Goal: Task Accomplishment & Management: Use online tool/utility

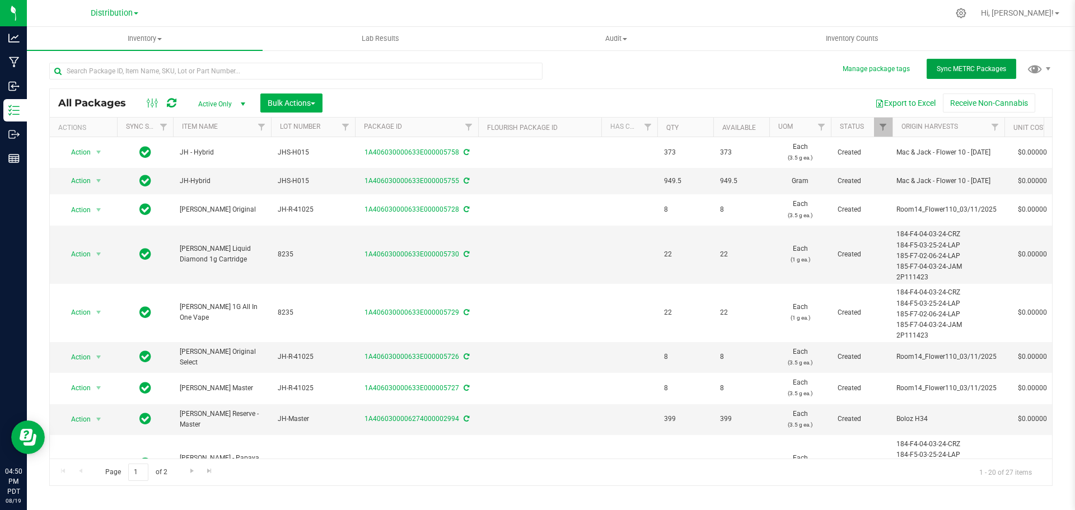
click at [961, 71] on span "Sync METRC Packages" at bounding box center [971, 69] width 69 height 8
click at [947, 70] on span "Sync METRC Packages" at bounding box center [971, 69] width 69 height 8
click at [961, 66] on span "Sync METRC Packages" at bounding box center [971, 69] width 69 height 8
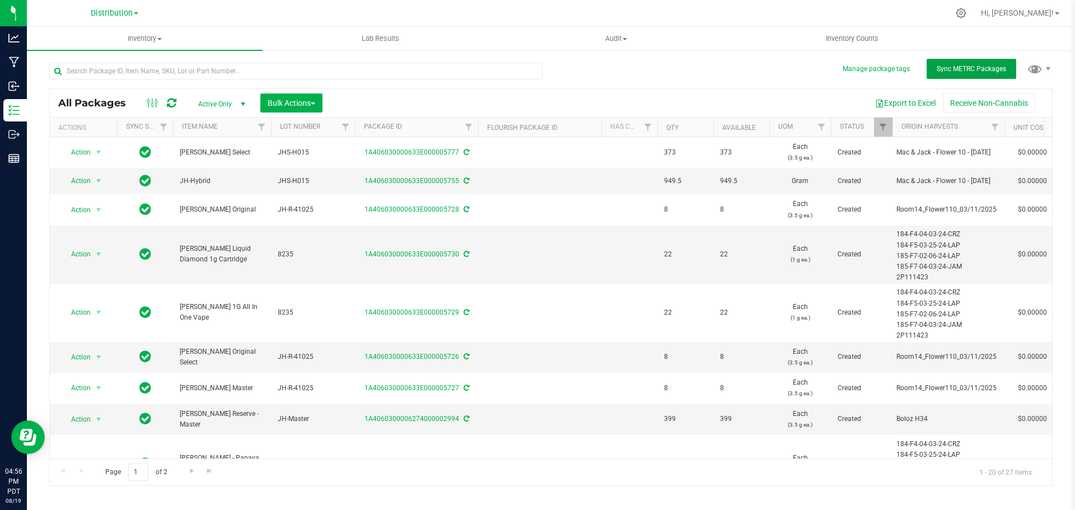
click at [956, 69] on span "Sync METRC Packages" at bounding box center [971, 69] width 69 height 8
click at [982, 73] on button "Sync METRC Packages" at bounding box center [972, 69] width 90 height 20
click at [975, 74] on button "Sync METRC Packages" at bounding box center [972, 69] width 90 height 20
click at [171, 105] on icon at bounding box center [172, 102] width 10 height 11
click at [969, 67] on span "Sync METRC Packages" at bounding box center [971, 69] width 69 height 8
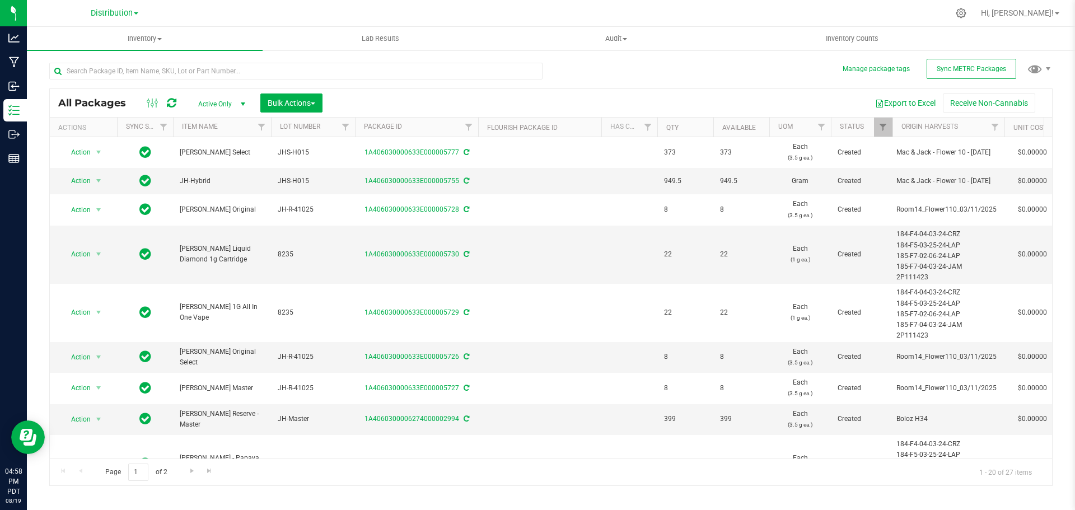
click at [138, 12] on div "Distribution" at bounding box center [114, 12] width 164 height 17
click at [136, 15] on span at bounding box center [136, 13] width 4 height 2
click at [87, 52] on link "Manufacturing" at bounding box center [114, 54] width 164 height 15
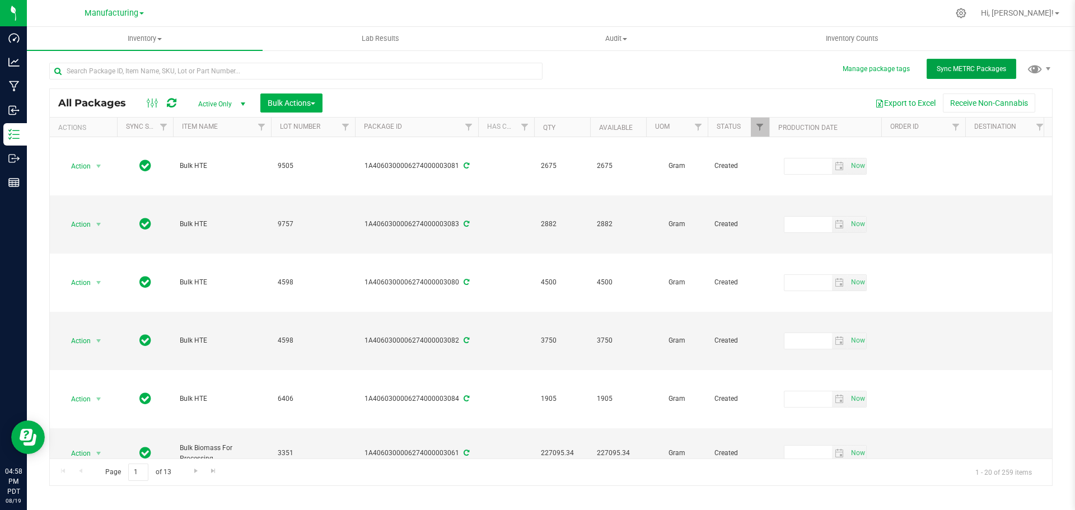
click at [952, 70] on span "Sync METRC Packages" at bounding box center [971, 69] width 69 height 8
click at [171, 103] on icon at bounding box center [172, 102] width 10 height 11
click at [101, 165] on span "select" at bounding box center [98, 166] width 9 height 9
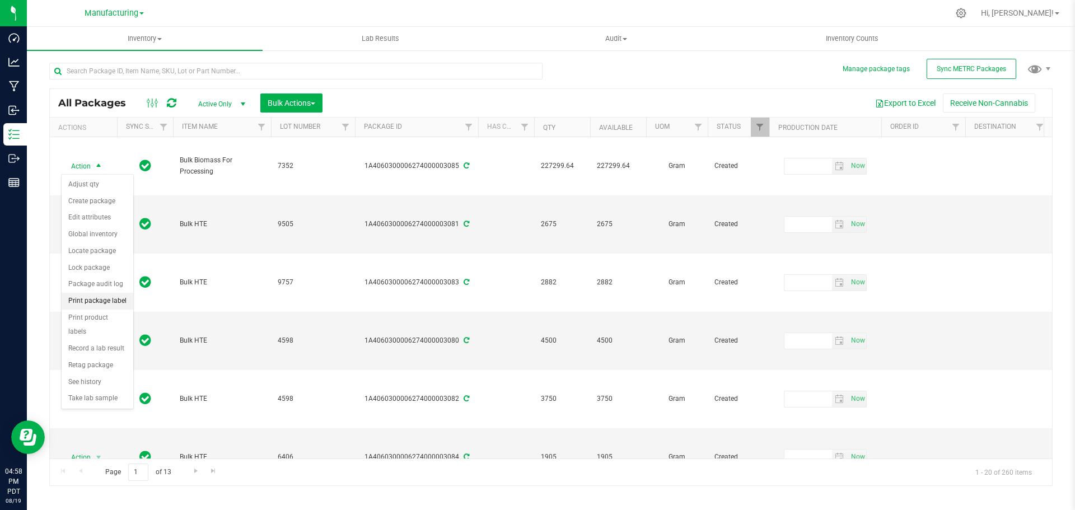
click at [86, 302] on li "Print package label" at bounding box center [98, 301] width 72 height 17
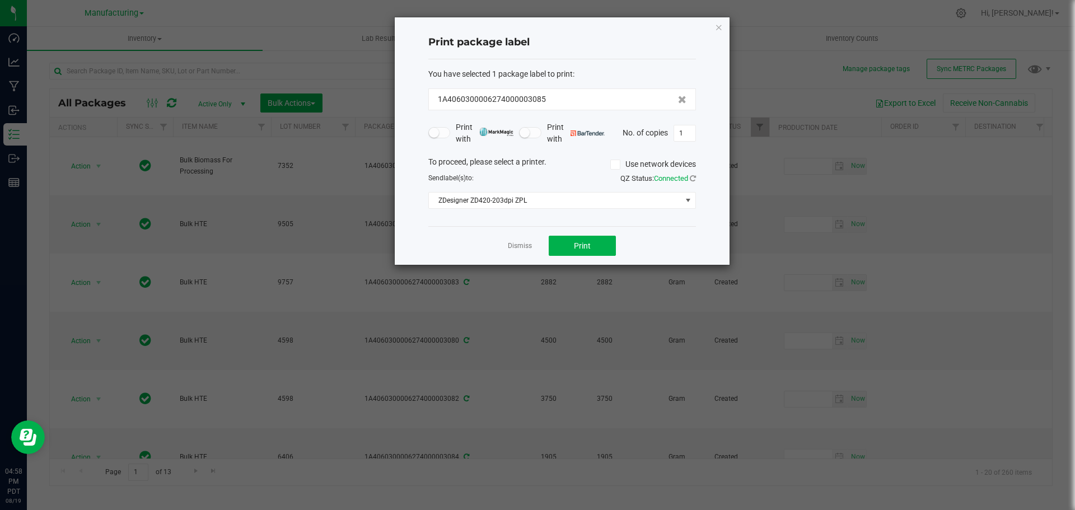
click at [688, 130] on input "1" at bounding box center [684, 133] width 21 height 16
click at [580, 248] on span "Print" at bounding box center [582, 245] width 17 height 9
click at [688, 129] on input "53" at bounding box center [684, 133] width 21 height 16
type input "1"
click at [586, 242] on span "Print" at bounding box center [582, 245] width 17 height 9
